Goal: Information Seeking & Learning: Learn about a topic

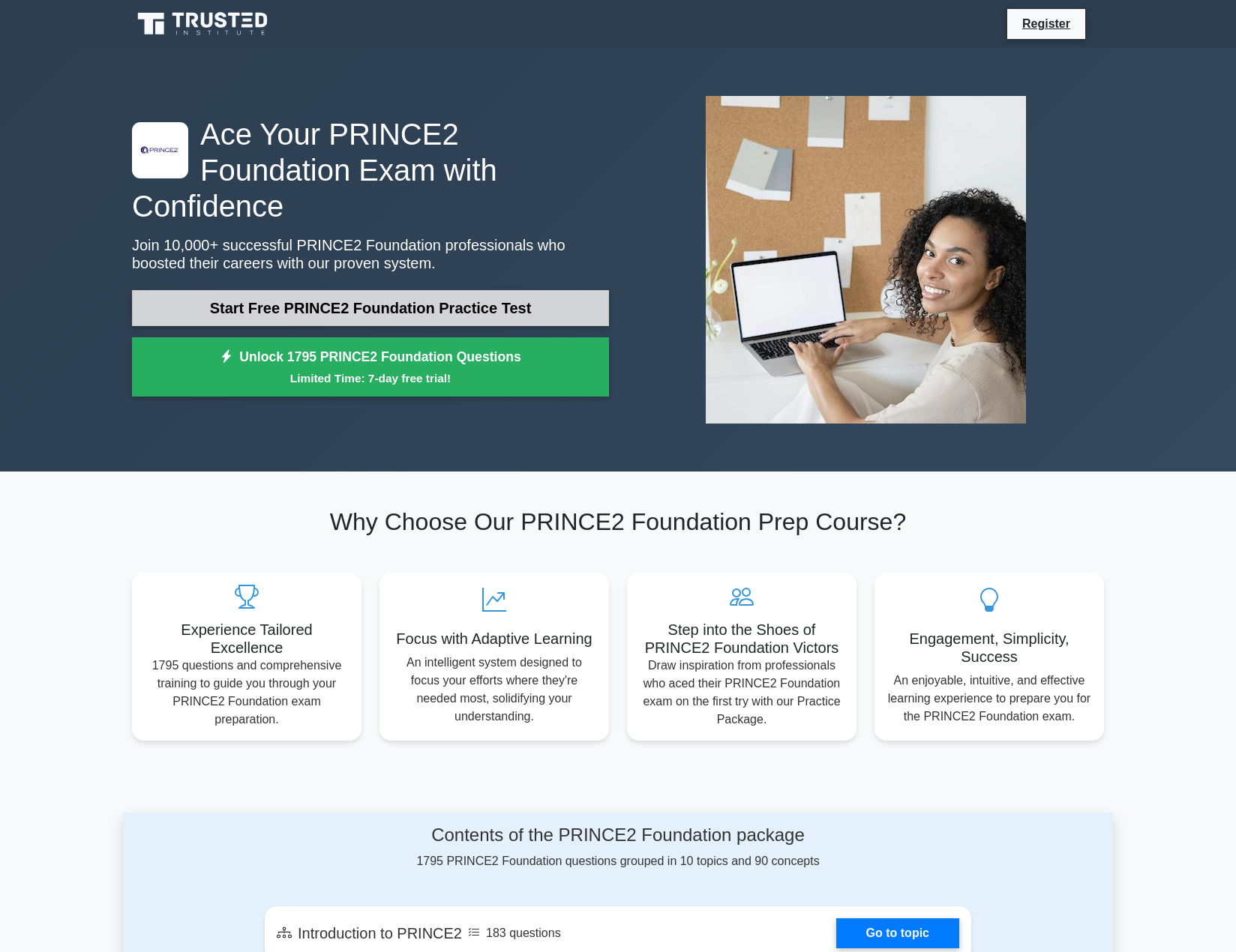
click at [409, 307] on link "Start Free PRINCE2 Foundation Practice Test" at bounding box center [370, 308] width 477 height 36
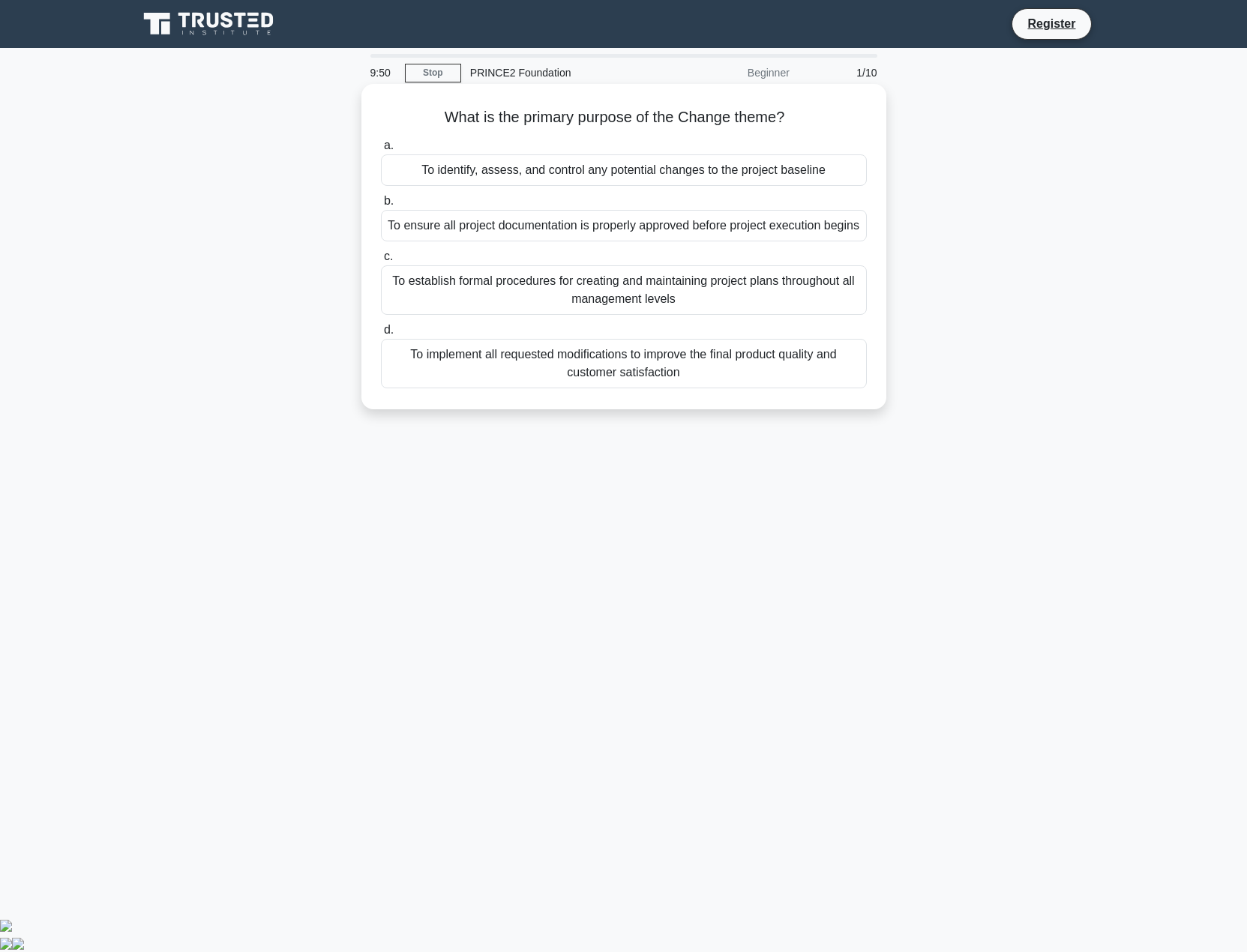
click at [716, 385] on div "To implement all requested modifications to improve the final product quality a…" at bounding box center [624, 363] width 486 height 49
click at [381, 335] on input "d. To implement all requested modifications to improve the final product qualit…" at bounding box center [381, 330] width 0 height 10
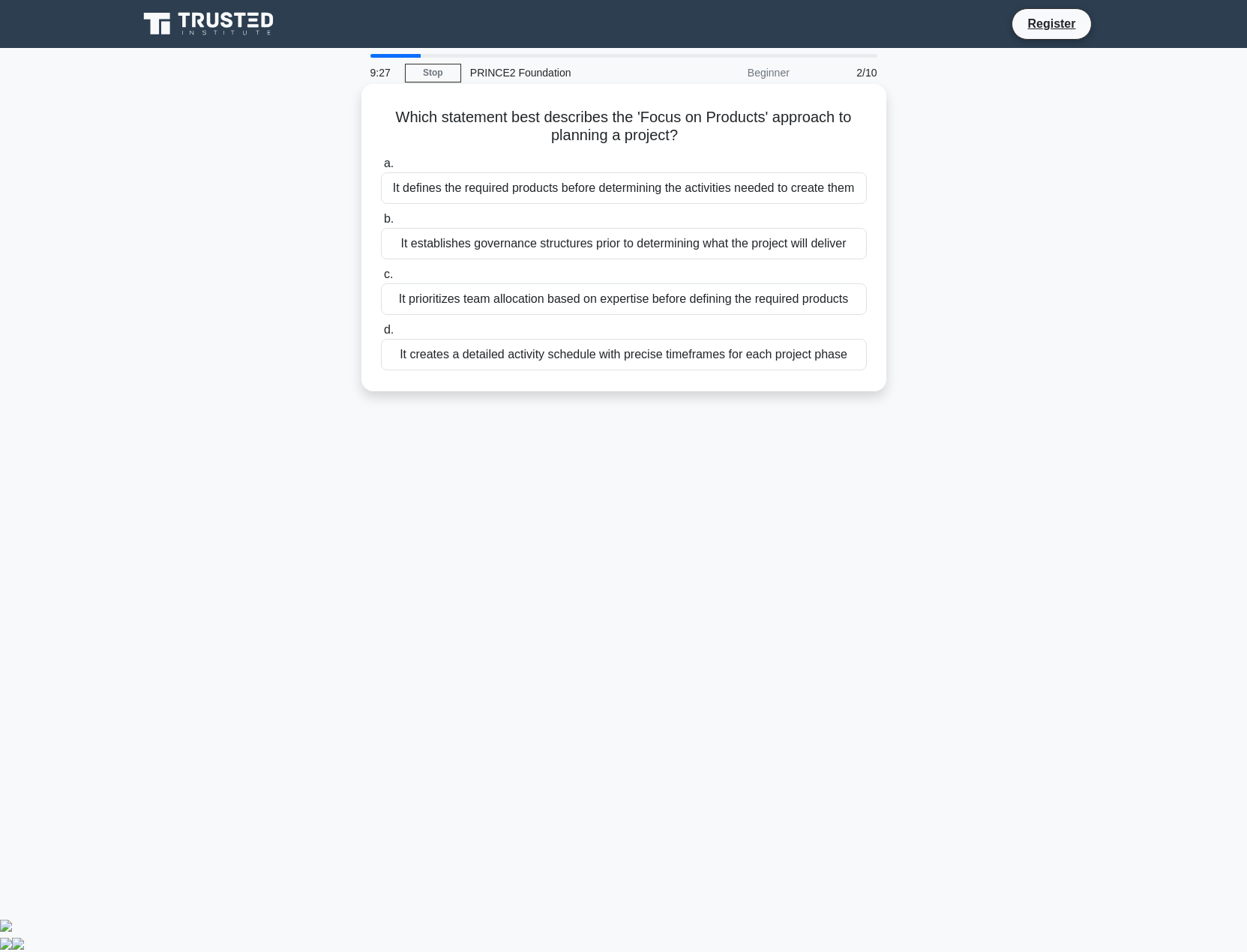
click at [616, 192] on div "It defines the required products before determining the activities needed to cr…" at bounding box center [624, 187] width 486 height 32
click at [381, 169] on input "a. It defines the required products before determining the activities needed to…" at bounding box center [381, 164] width 0 height 10
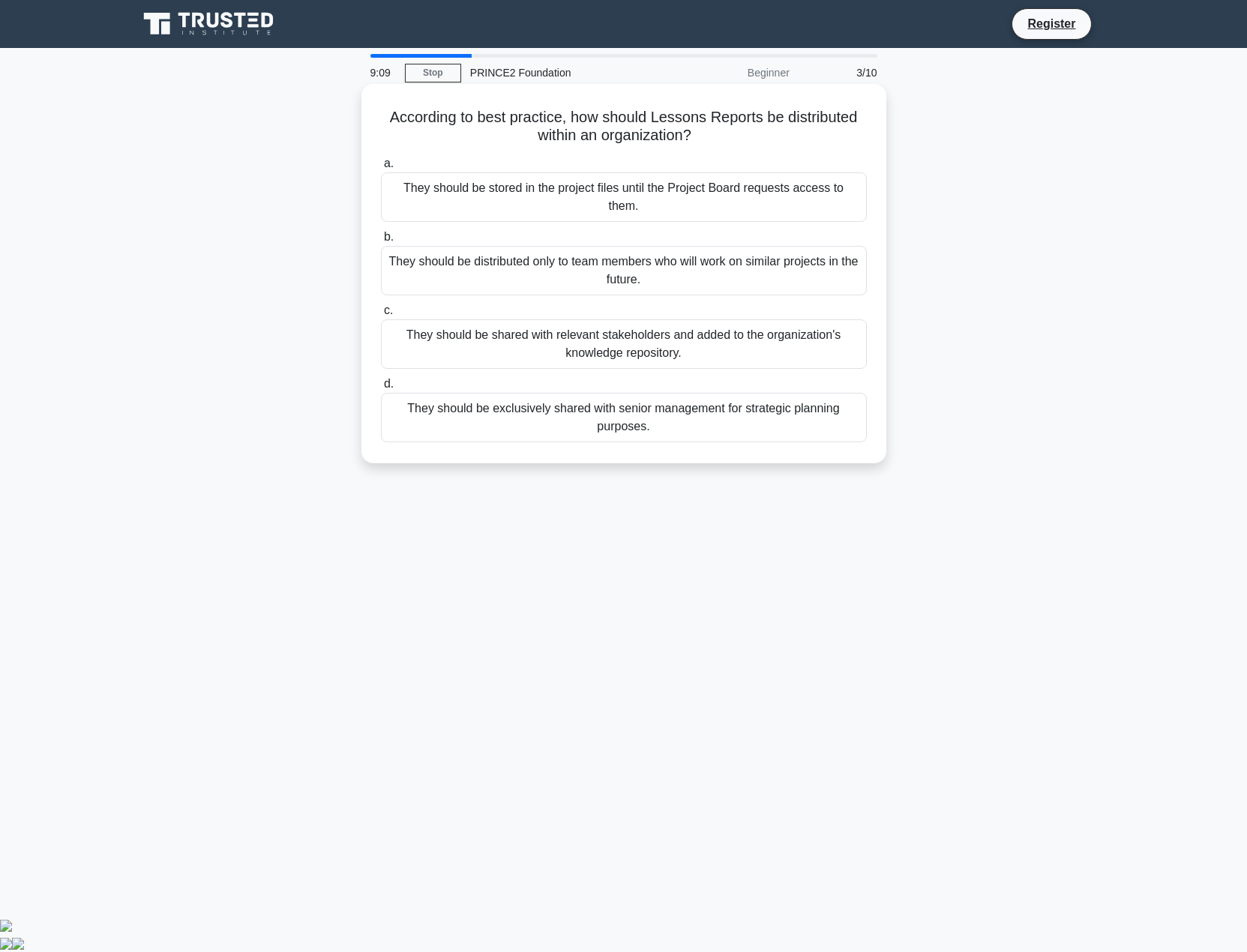
click at [788, 330] on div "They should be shared with relevant stakeholders and added to the organization'…" at bounding box center [624, 344] width 486 height 49
click at [381, 316] on input "c. They should be shared with relevant stakeholders and added to the organizati…" at bounding box center [381, 310] width 0 height 10
click at [718, 349] on div "By adapting the number of management stages according to the level of risk and …" at bounding box center [624, 344] width 486 height 49
click at [381, 316] on input "c. By adapting the number of management stages according to the level of risk a…" at bounding box center [381, 310] width 0 height 10
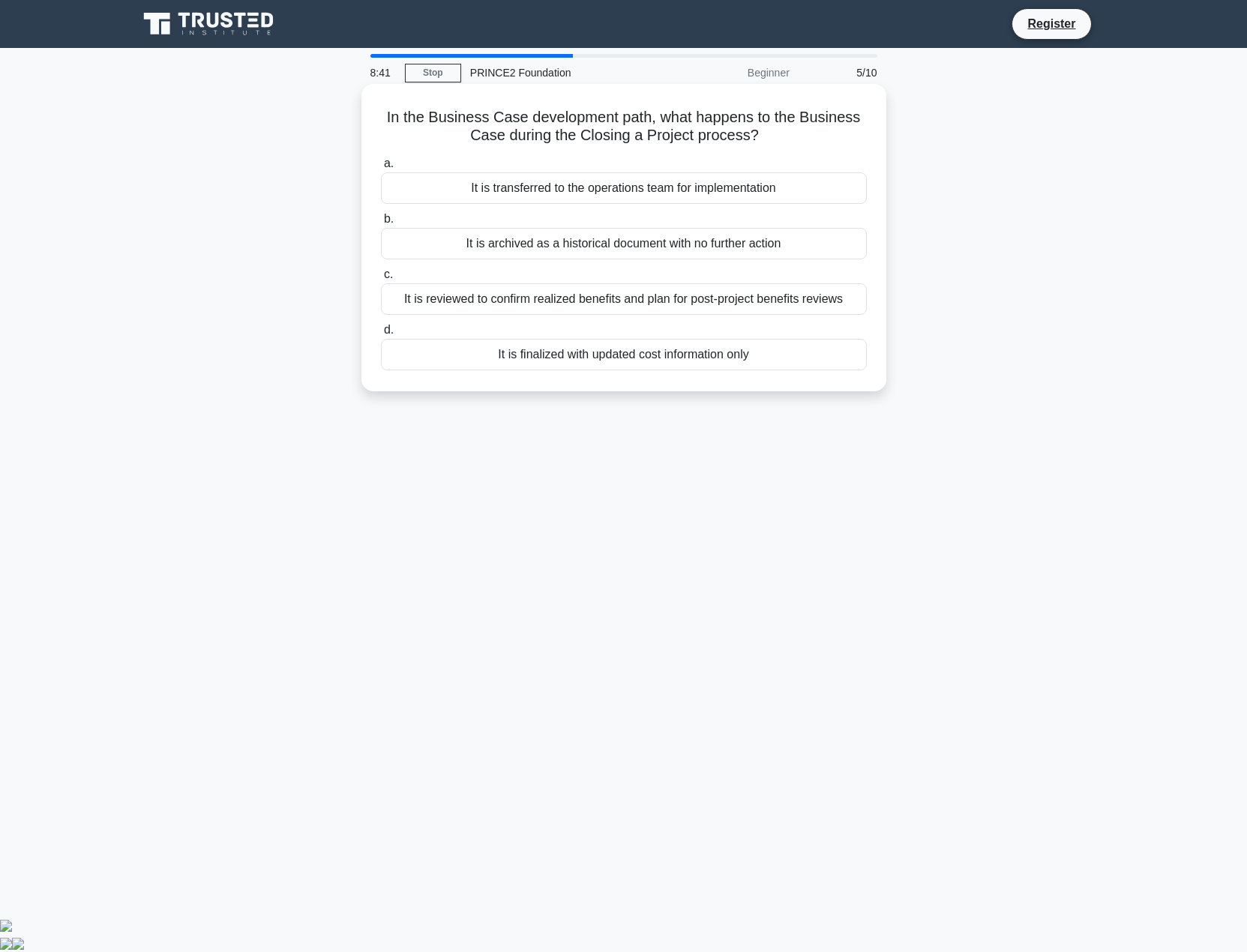
click at [561, 301] on div "It is reviewed to confirm realized benefits and plan for post-project benefits …" at bounding box center [624, 299] width 486 height 32
click at [381, 280] on input "c. It is reviewed to confirm realized benefits and plan for post-project benefi…" at bounding box center [381, 274] width 0 height 10
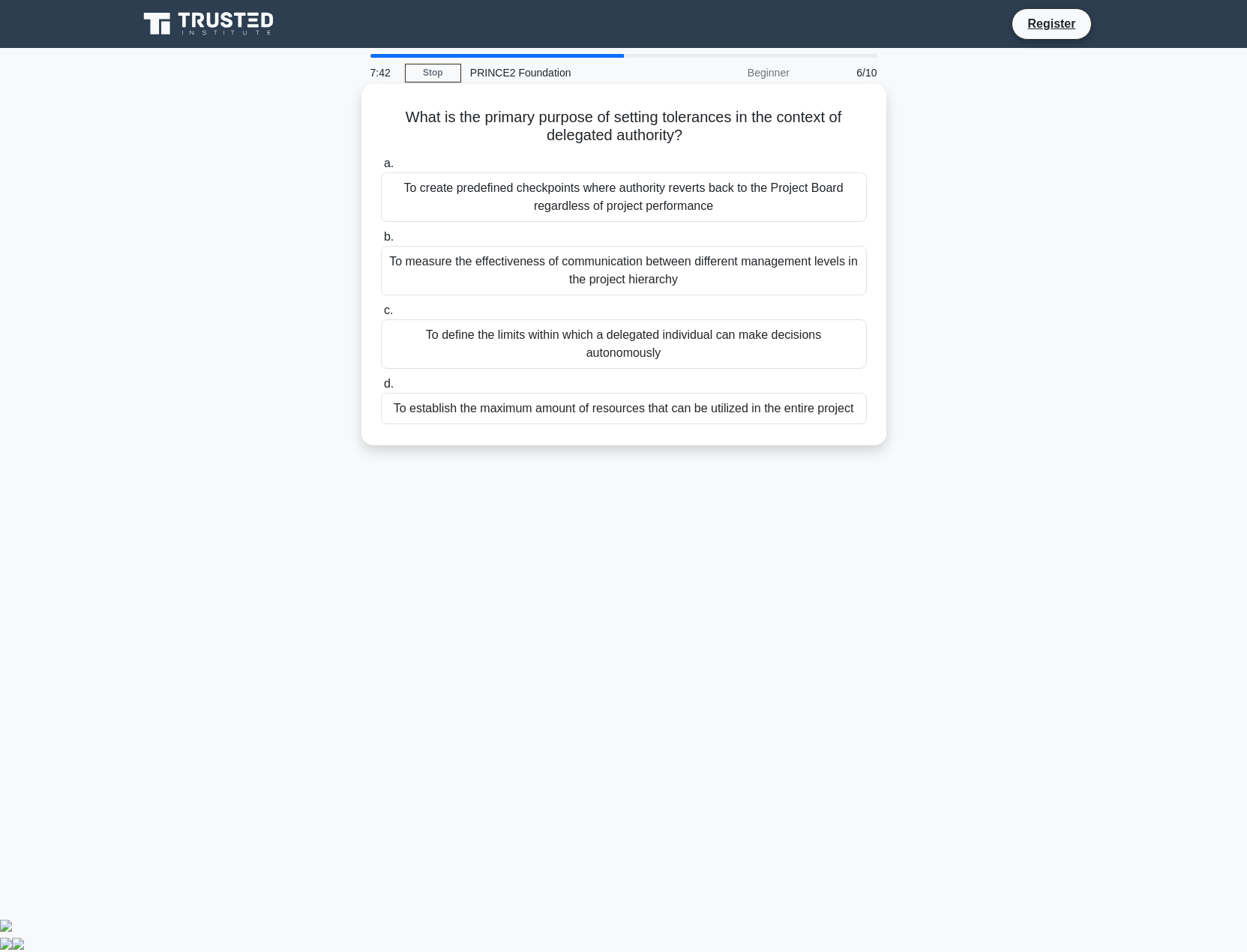
click at [646, 347] on div "To define the limits within which a delegated individual can make decisions aut…" at bounding box center [624, 344] width 486 height 49
click at [381, 316] on input "c. To define the limits within which a delegated individual can make decisions …" at bounding box center [381, 310] width 0 height 10
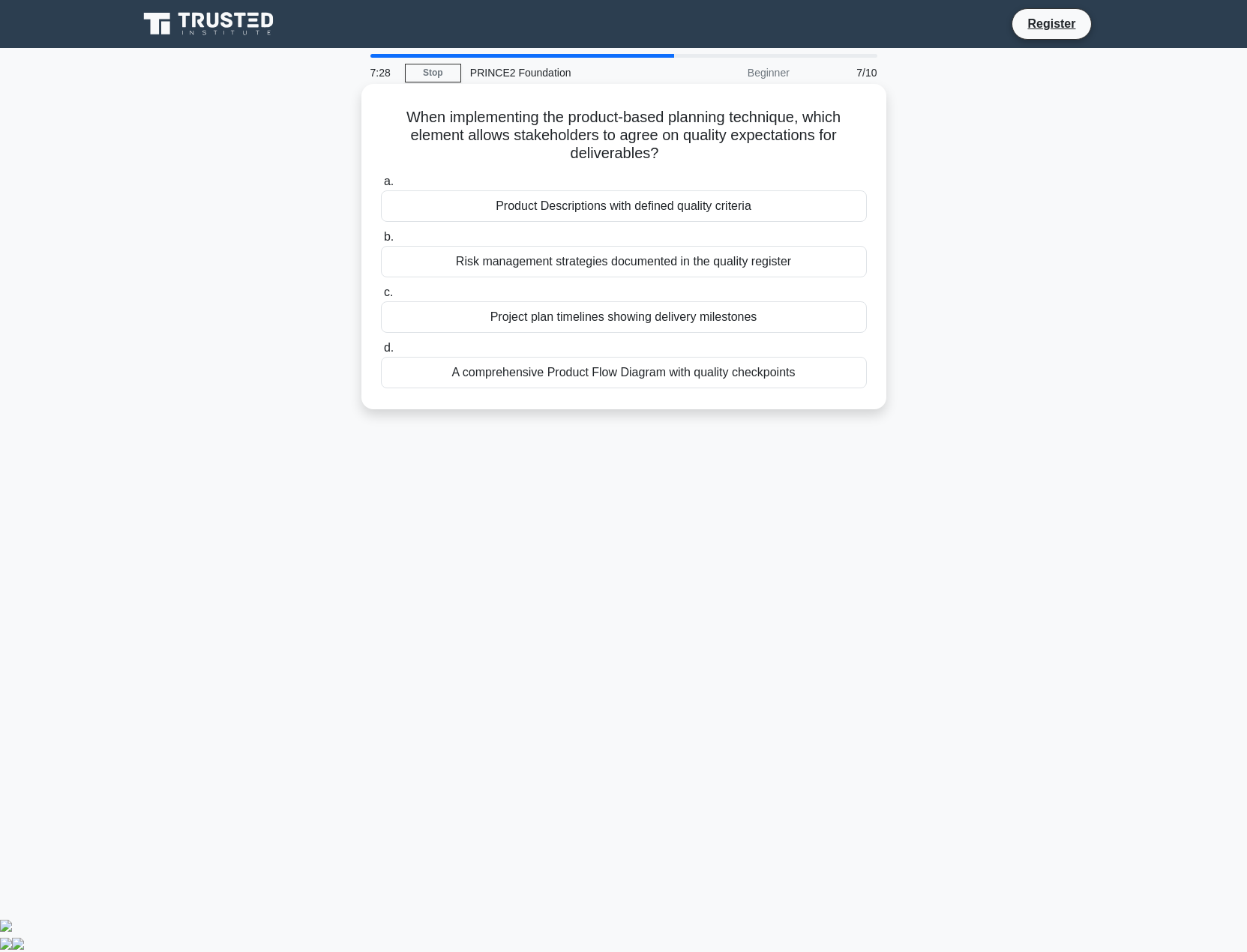
click at [546, 373] on div "A comprehensive Product Flow Diagram with quality checkpoints" at bounding box center [624, 372] width 486 height 32
click at [381, 353] on input "d. A comprehensive Product Flow Diagram with quality checkpoints" at bounding box center [381, 348] width 0 height 10
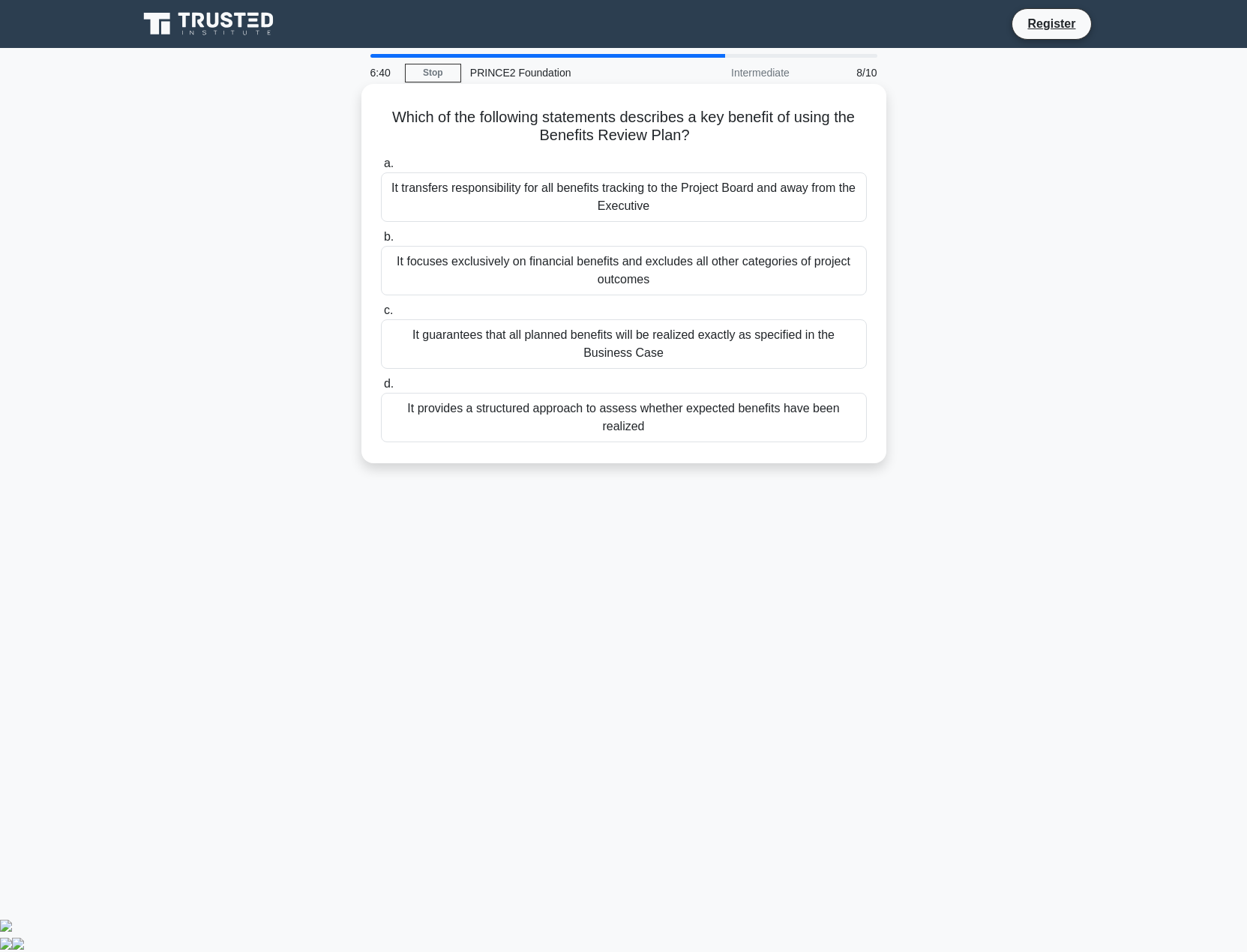
click at [734, 424] on div "It provides a structured approach to assess whether expected benefits have been…" at bounding box center [624, 417] width 486 height 49
click at [381, 389] on input "d. It provides a structured approach to assess whether expected benefits have b…" at bounding box center [381, 384] width 0 height 10
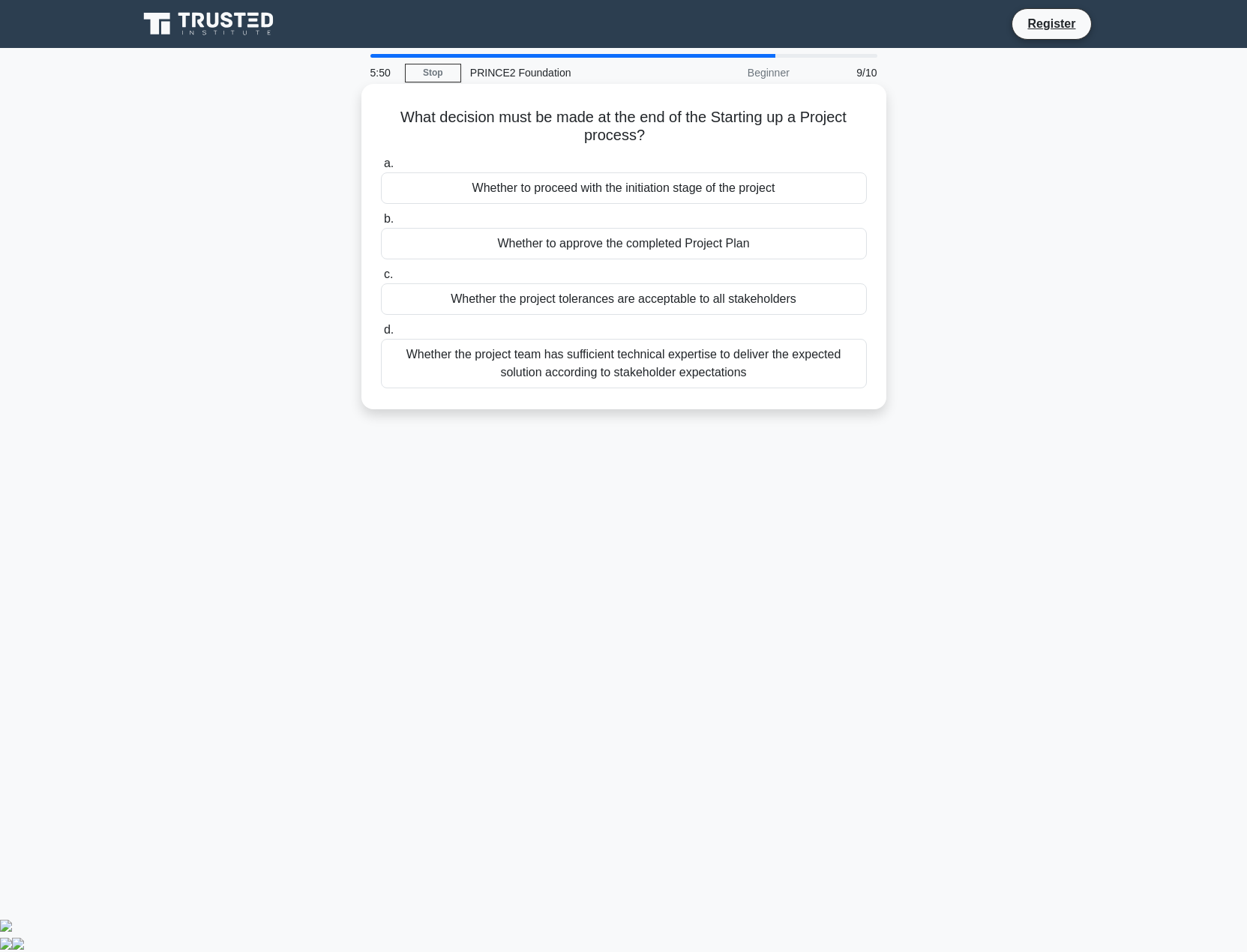
click at [655, 360] on div "Whether the project team has sufficient technical expertise to deliver the expe…" at bounding box center [624, 363] width 486 height 49
click at [381, 335] on input "d. Whether the project team has sufficient technical expertise to deliver the e…" at bounding box center [381, 330] width 0 height 10
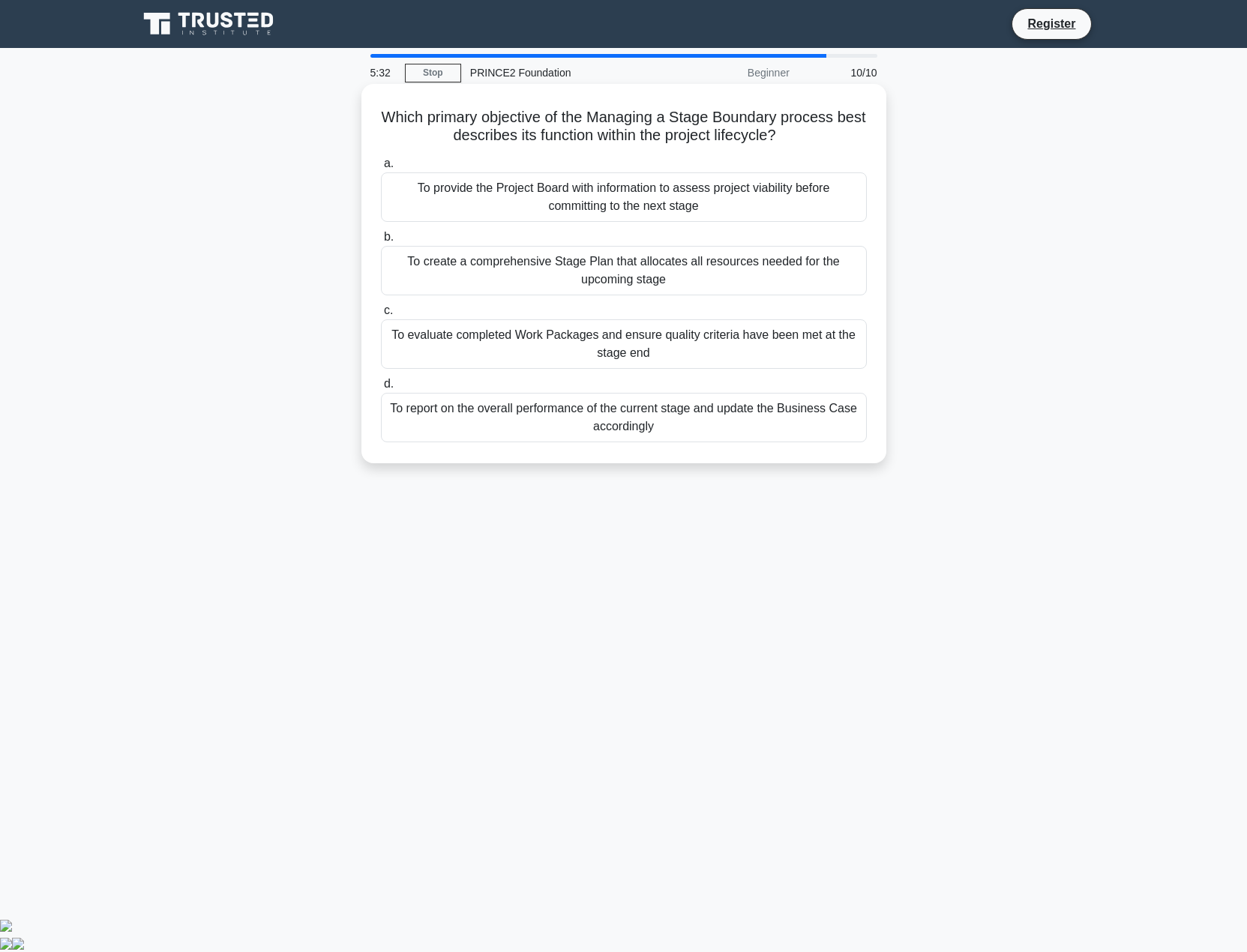
click at [680, 343] on div "To evaluate completed Work Packages and ensure quality criteria have been met a…" at bounding box center [624, 344] width 486 height 49
click at [381, 316] on input "c. To evaluate completed Work Packages and ensure quality criteria have been me…" at bounding box center [381, 310] width 0 height 10
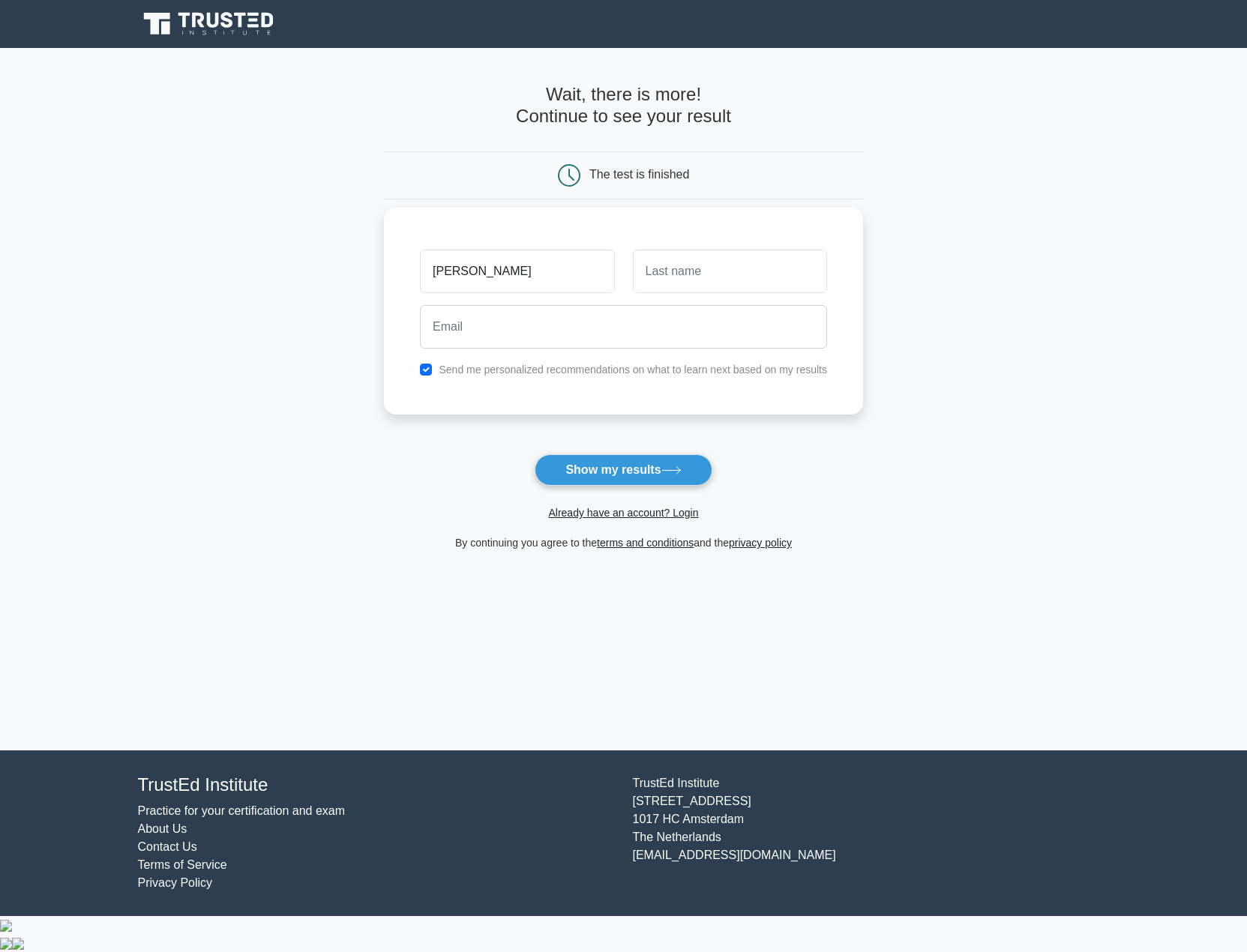
type input "roger"
type input "rabbit"
type input "rrabbit@yahoo.com"
click at [535, 454] on button "Show my results" at bounding box center [623, 469] width 177 height 32
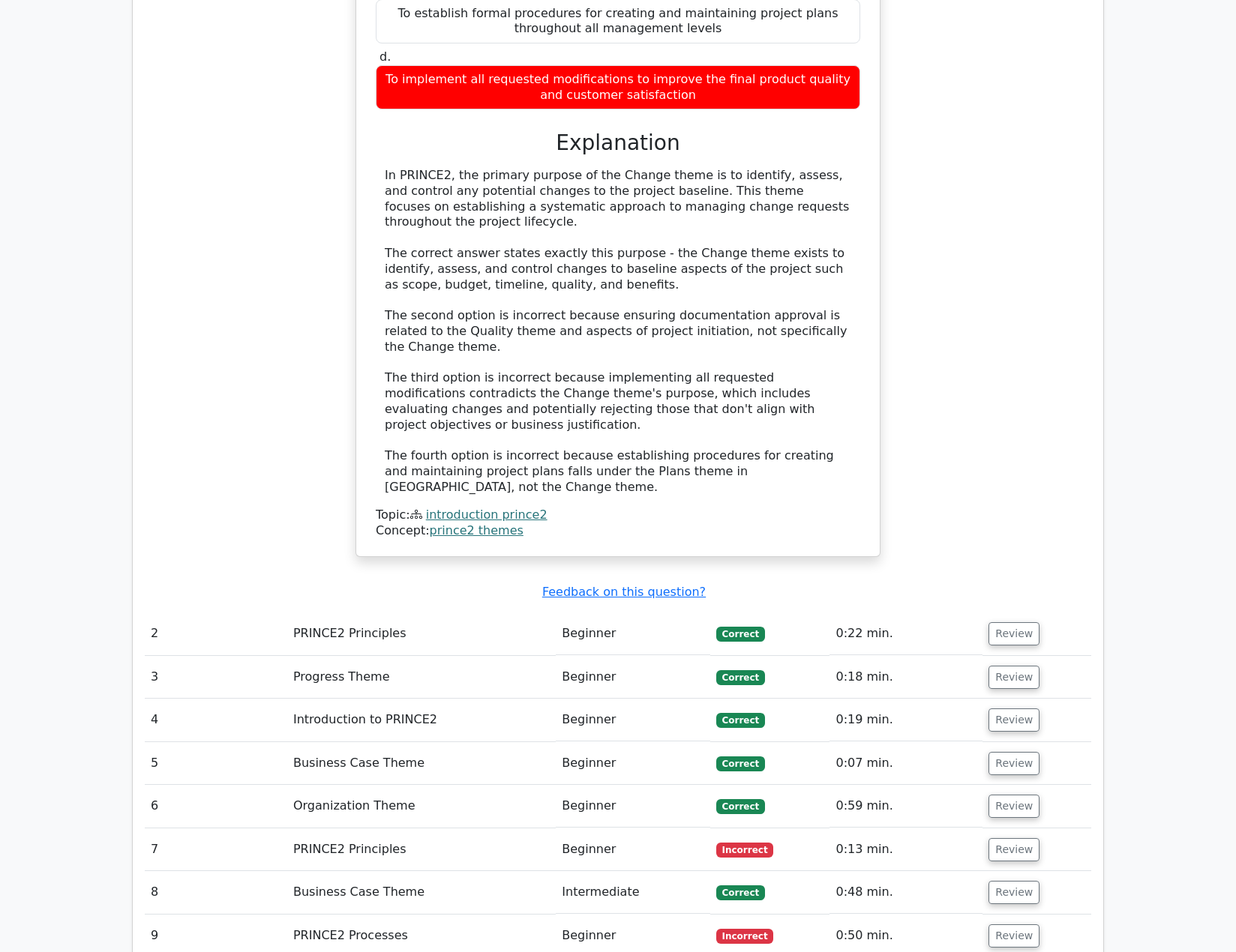
scroll to position [1724, 0]
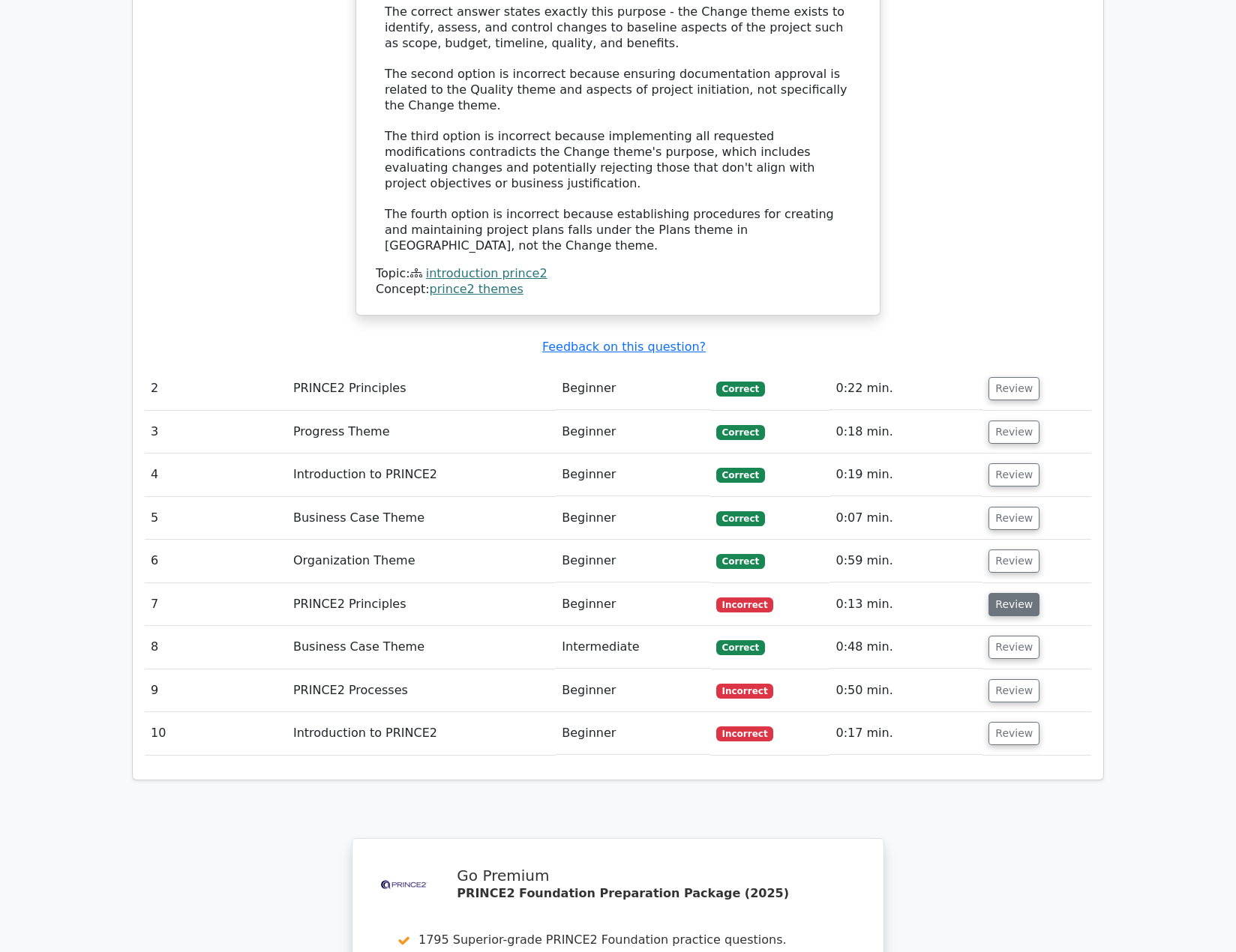
click at [1001, 593] on button "Review" at bounding box center [1014, 605] width 51 height 23
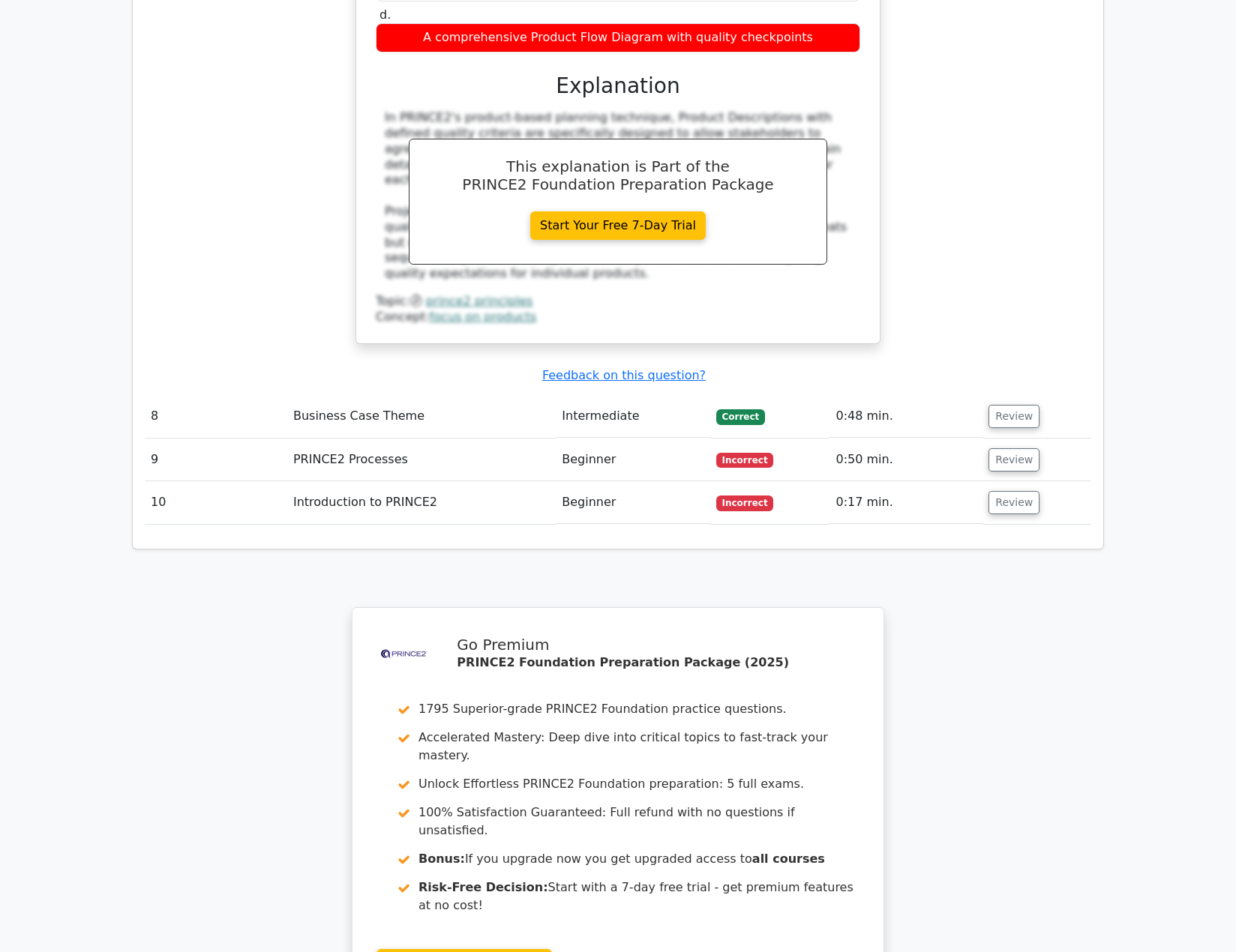
scroll to position [2024, 0]
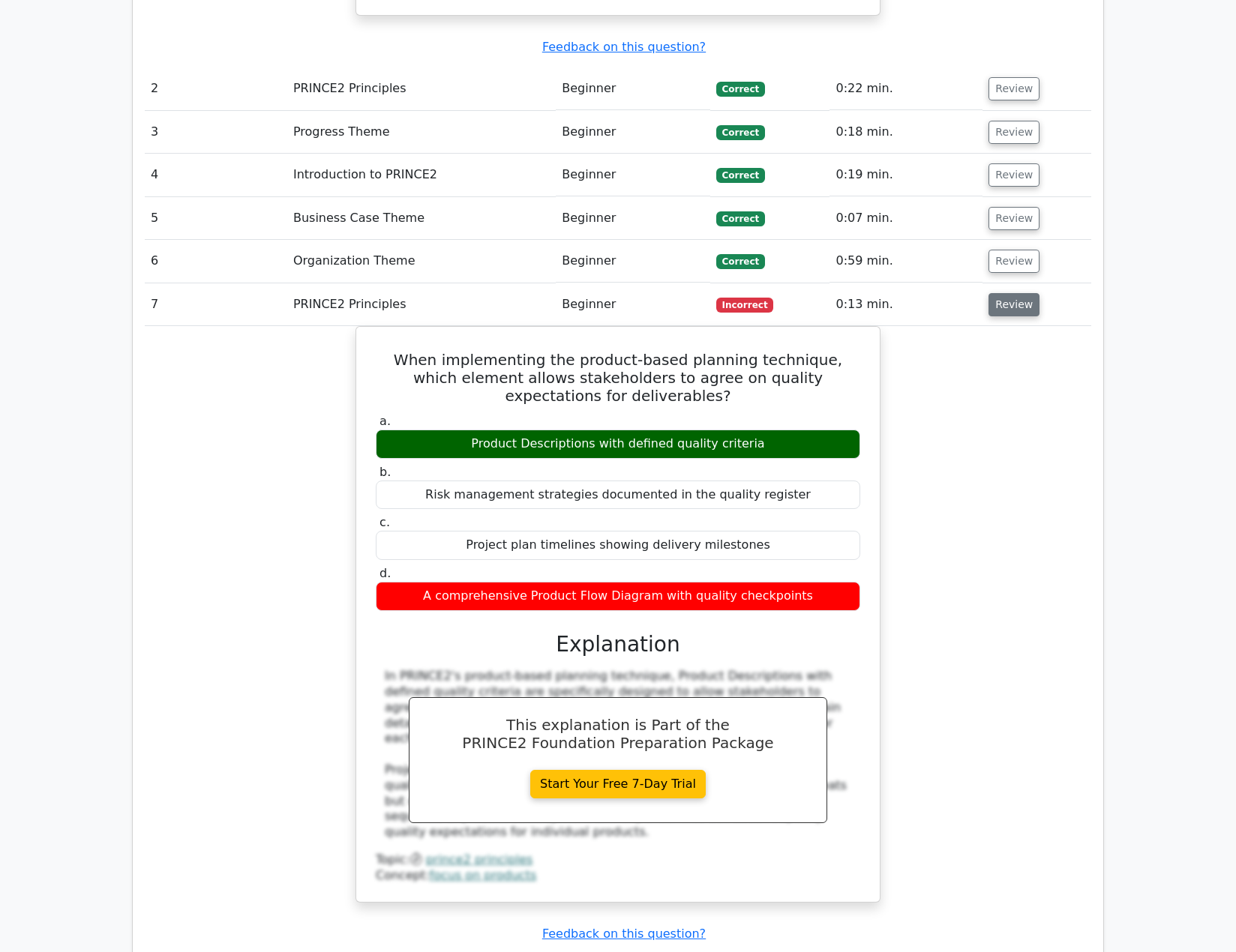
click at [1021, 293] on button "Review" at bounding box center [1014, 304] width 51 height 23
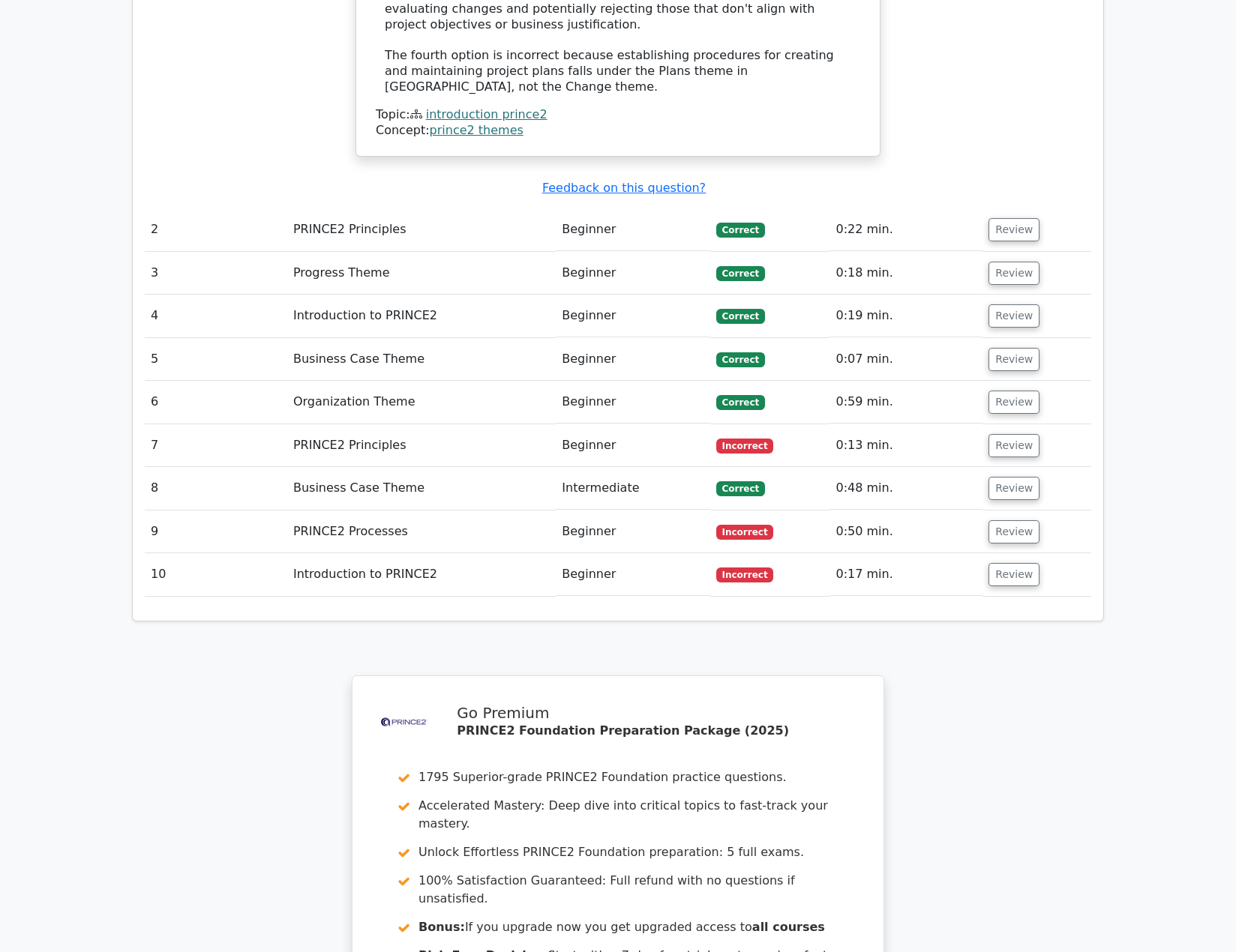
scroll to position [2174, 0]
